Goal: Communication & Community: Answer question/provide support

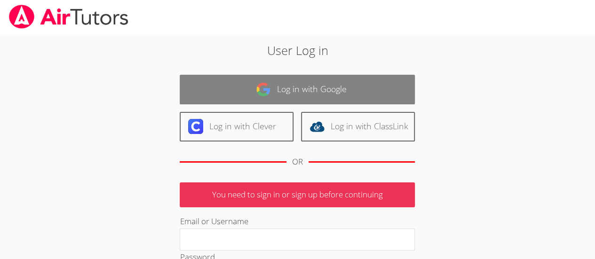
click at [294, 89] on link "Log in with Google" at bounding box center [297, 90] width 235 height 30
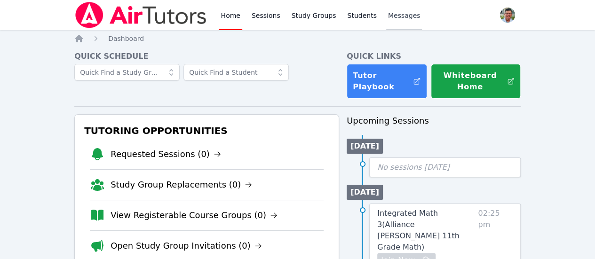
click at [402, 17] on span "Messages" at bounding box center [404, 15] width 32 height 9
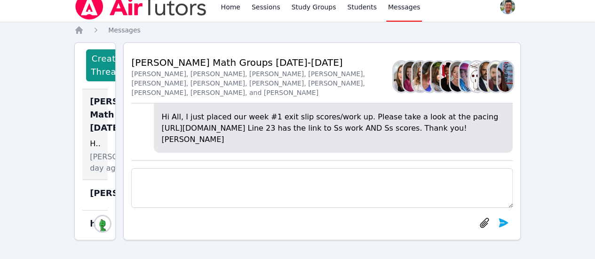
scroll to position [5, 0]
click at [105, 114] on span "[PERSON_NAME] Math Groups [DATE]-[DATE]" at bounding box center [129, 115] width 79 height 40
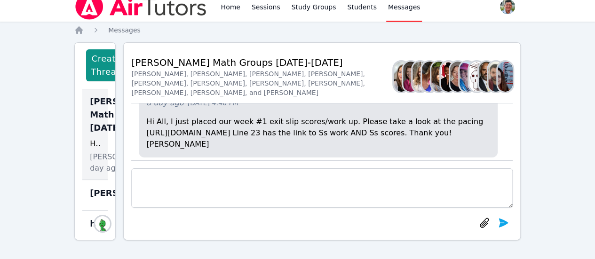
scroll to position [-4, 15]
click at [175, 116] on p "Hi All, I just placed our week #1 exit slip scores/work up. Please take a look …" at bounding box center [317, 133] width 343 height 34
drag, startPoint x: 158, startPoint y: 107, endPoint x: 265, endPoint y: 114, distance: 107.5
click at [265, 116] on p "Hi All, I just placed our week #1 exit slip scores/work up. Please take a look …" at bounding box center [317, 133] width 343 height 34
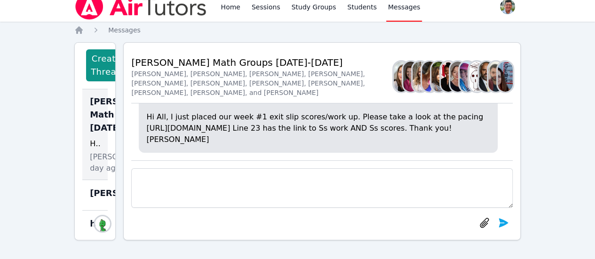
copy p "[URL][DOMAIN_NAME]"
